Goal: Task Accomplishment & Management: Manage account settings

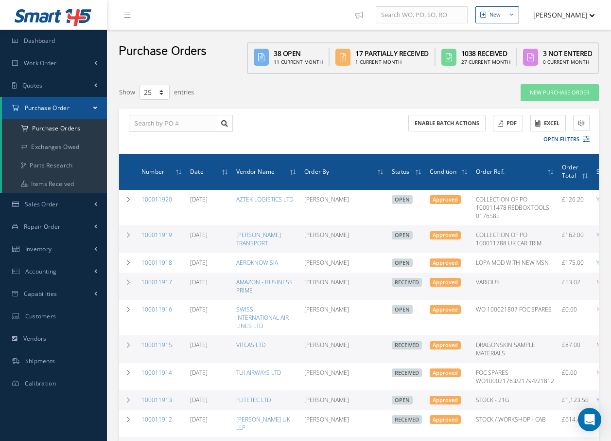
select select "25"
click at [161, 124] on input "text" at bounding box center [173, 124] width 88 height 18
type input "100011898"
click at [166, 141] on div "100011898" at bounding box center [172, 141] width 77 height 10
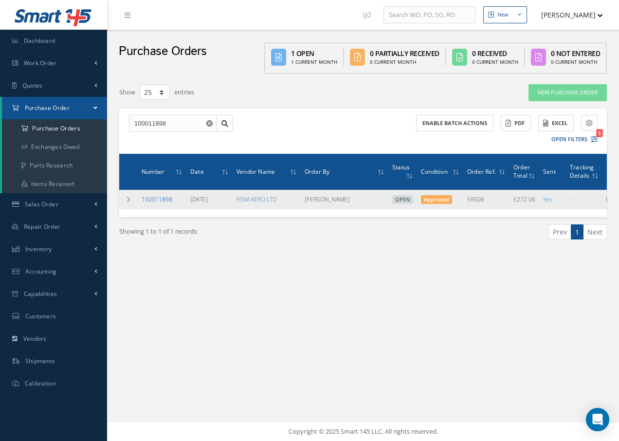
click at [153, 200] on link "100011898" at bounding box center [157, 199] width 31 height 8
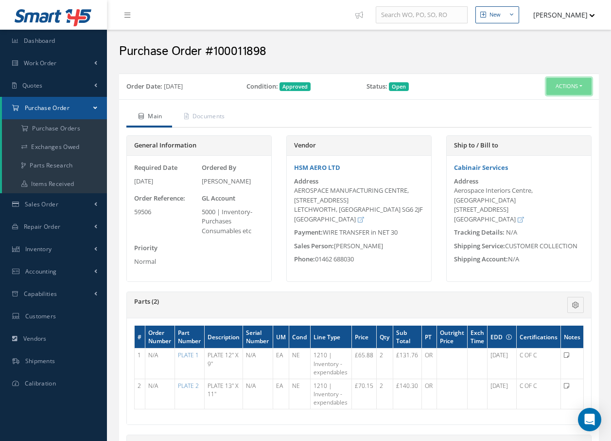
click at [567, 83] on button "Actions" at bounding box center [569, 86] width 45 height 17
click at [550, 103] on link "Receive" at bounding box center [553, 104] width 78 height 13
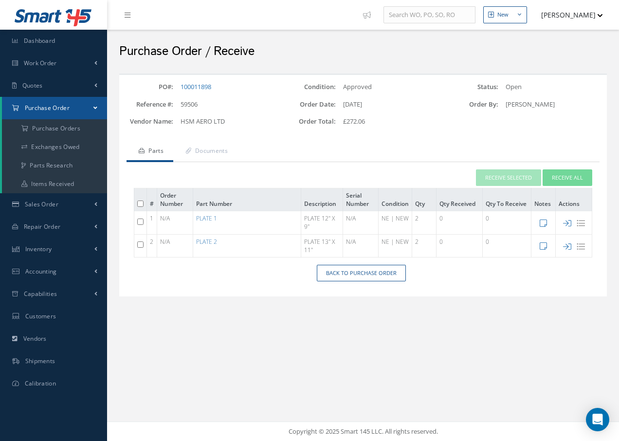
click at [141, 223] on input "checkbox" at bounding box center [140, 221] width 6 height 6
checkbox input "true"
click at [141, 246] on input "checkbox" at bounding box center [140, 244] width 6 height 6
checkbox input "true"
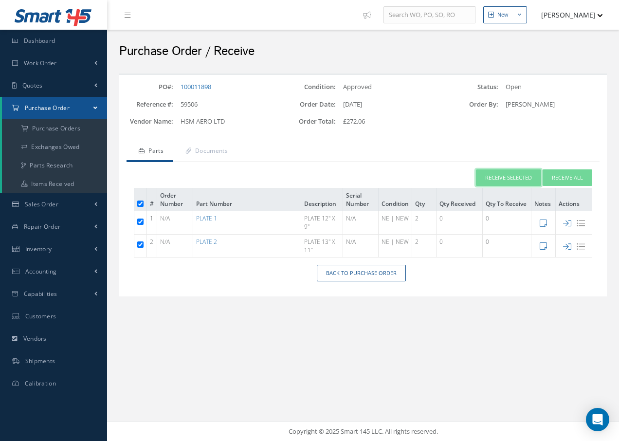
click at [510, 177] on button "Receive Selected" at bounding box center [508, 177] width 65 height 17
type input "[DATE]"
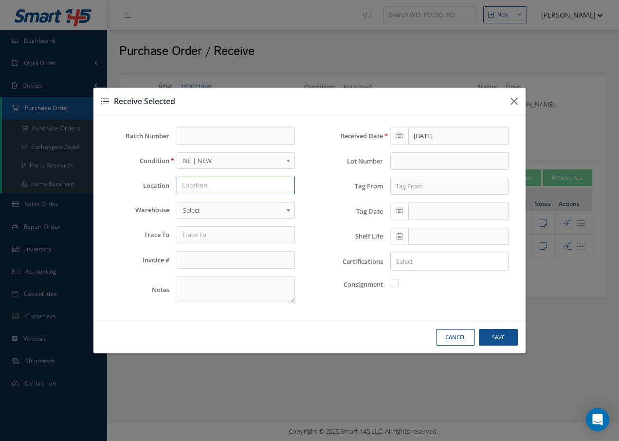
click at [248, 186] on input "text" at bounding box center [236, 186] width 118 height 18
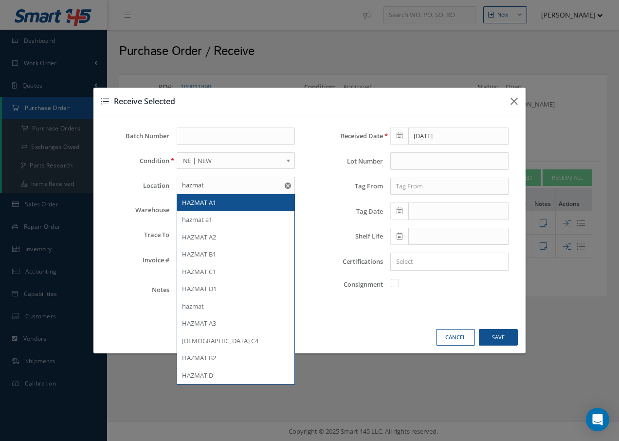
click at [213, 203] on span "HAZMAT A1" at bounding box center [199, 202] width 34 height 9
type input "HAZMAT A1"
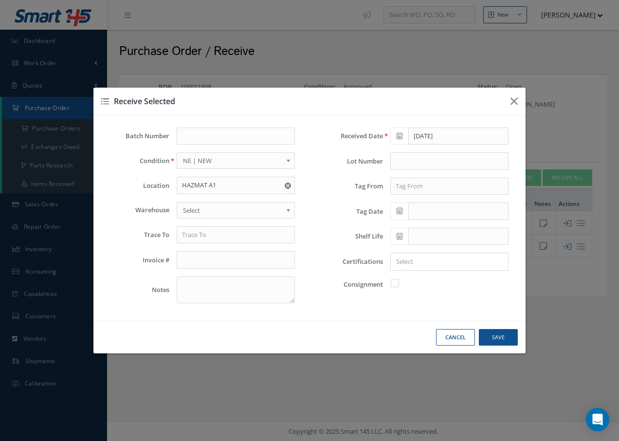
click at [207, 203] on link "Select" at bounding box center [236, 210] width 118 height 17
click at [204, 238] on input "text" at bounding box center [236, 235] width 118 height 18
click at [202, 284] on span "HSM AERO" at bounding box center [198, 286] width 32 height 9
type input "HSM AERO"
click at [445, 187] on input "text" at bounding box center [449, 186] width 118 height 18
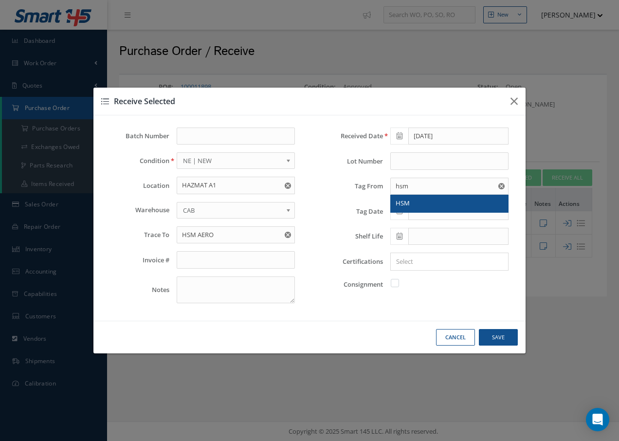
click at [410, 201] on div "HSM" at bounding box center [448, 203] width 107 height 10
type input "HSM"
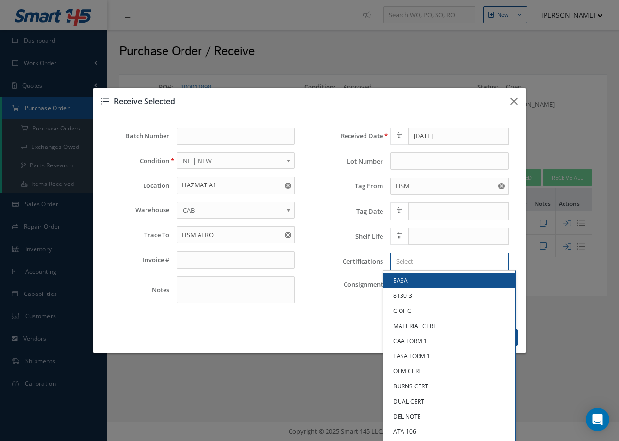
click at [428, 263] on input "Search for option" at bounding box center [446, 261] width 111 height 10
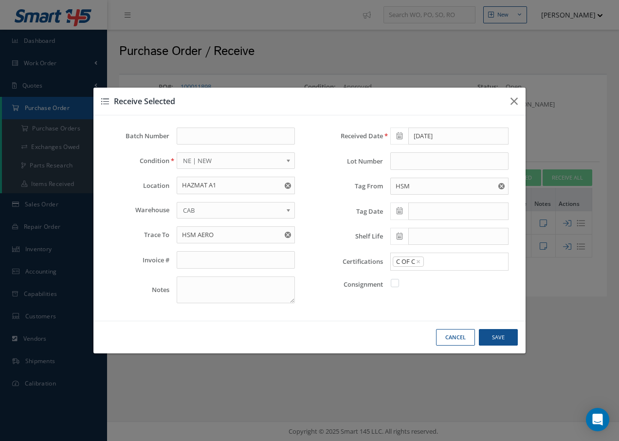
click at [398, 314] on link "C OF C" at bounding box center [449, 310] width 132 height 15
click at [0, 0] on button "Save" at bounding box center [0, 0] width 0 height 0
checkbox input "false"
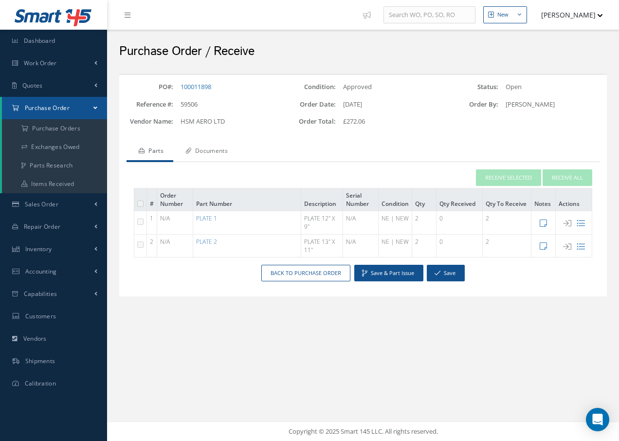
click at [222, 150] on link "Documents" at bounding box center [205, 152] width 64 height 20
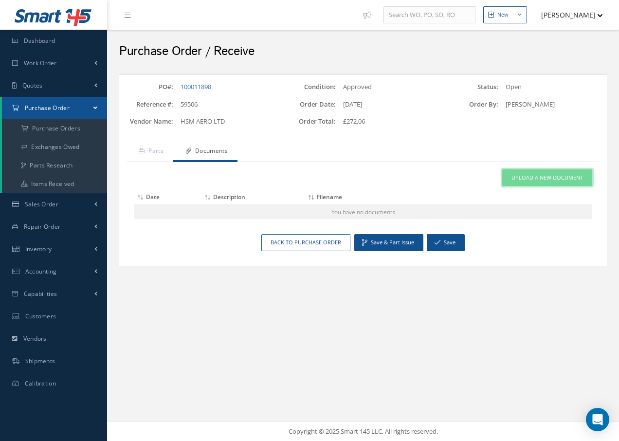
click at [525, 185] on link "Upload a New Document" at bounding box center [547, 177] width 90 height 17
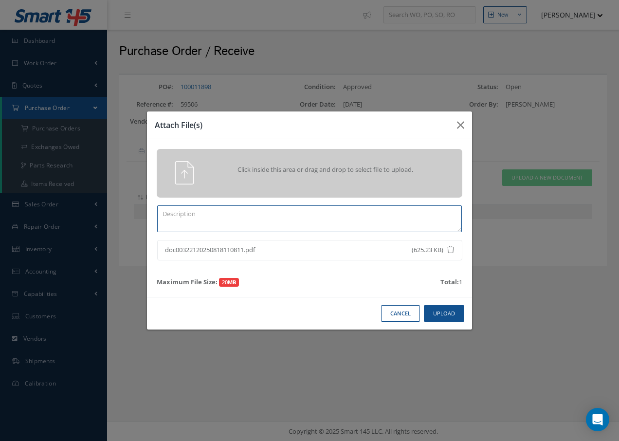
click at [217, 230] on textarea at bounding box center [309, 218] width 304 height 27
type textarea "COC"
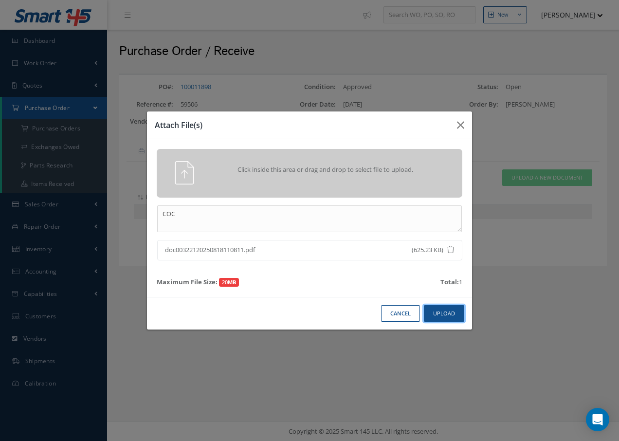
click at [459, 310] on button "Upload" at bounding box center [444, 313] width 40 height 17
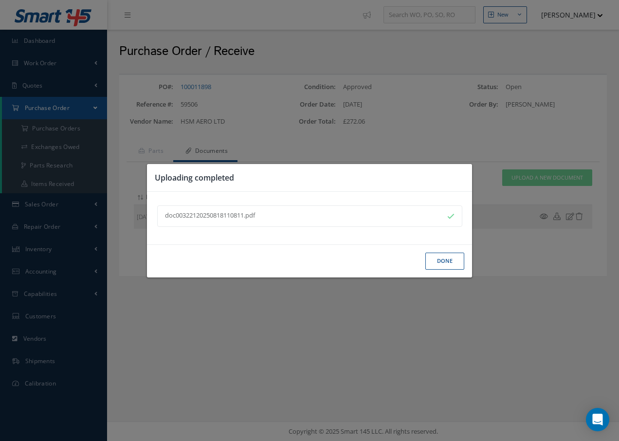
click at [455, 260] on button "Done" at bounding box center [444, 260] width 39 height 17
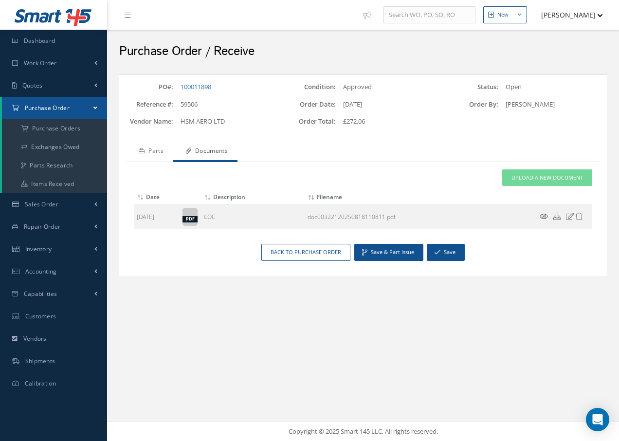
click at [156, 149] on link "Parts" at bounding box center [149, 152] width 47 height 20
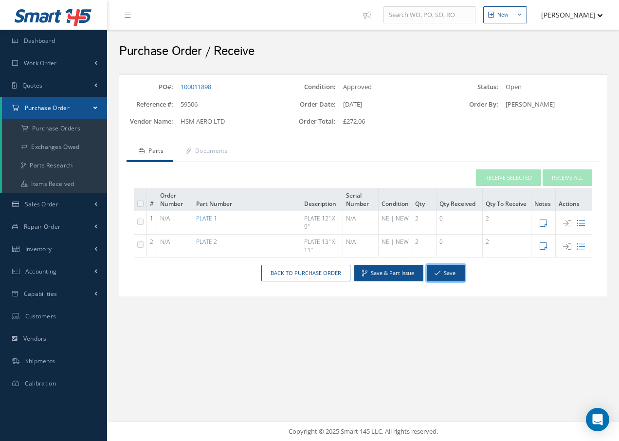
click at [455, 274] on button "Save" at bounding box center [445, 273] width 38 height 17
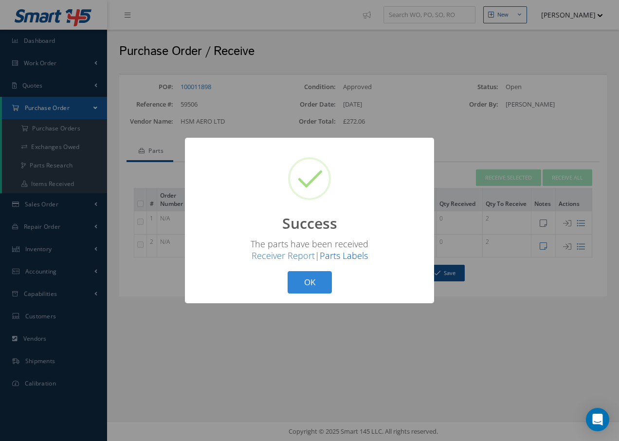
click at [345, 255] on link "Parts Labels" at bounding box center [343, 255] width 48 height 12
click at [305, 270] on div "? ! i Success × The parts have been received Receiver Report | Parts Labels OK …" at bounding box center [309, 221] width 249 height 166
click at [302, 279] on button "OK" at bounding box center [309, 282] width 44 height 23
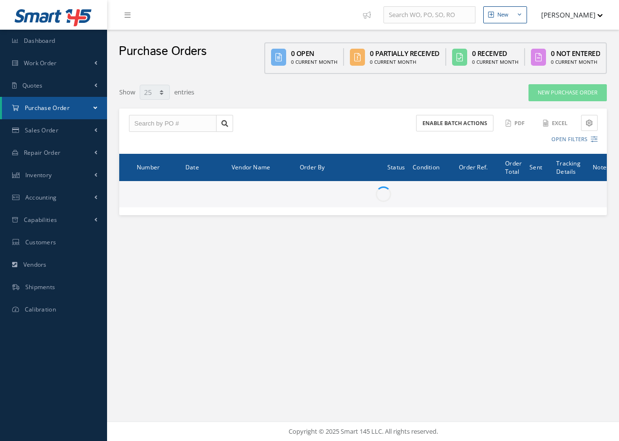
select select "25"
